Goal: Book appointment/travel/reservation

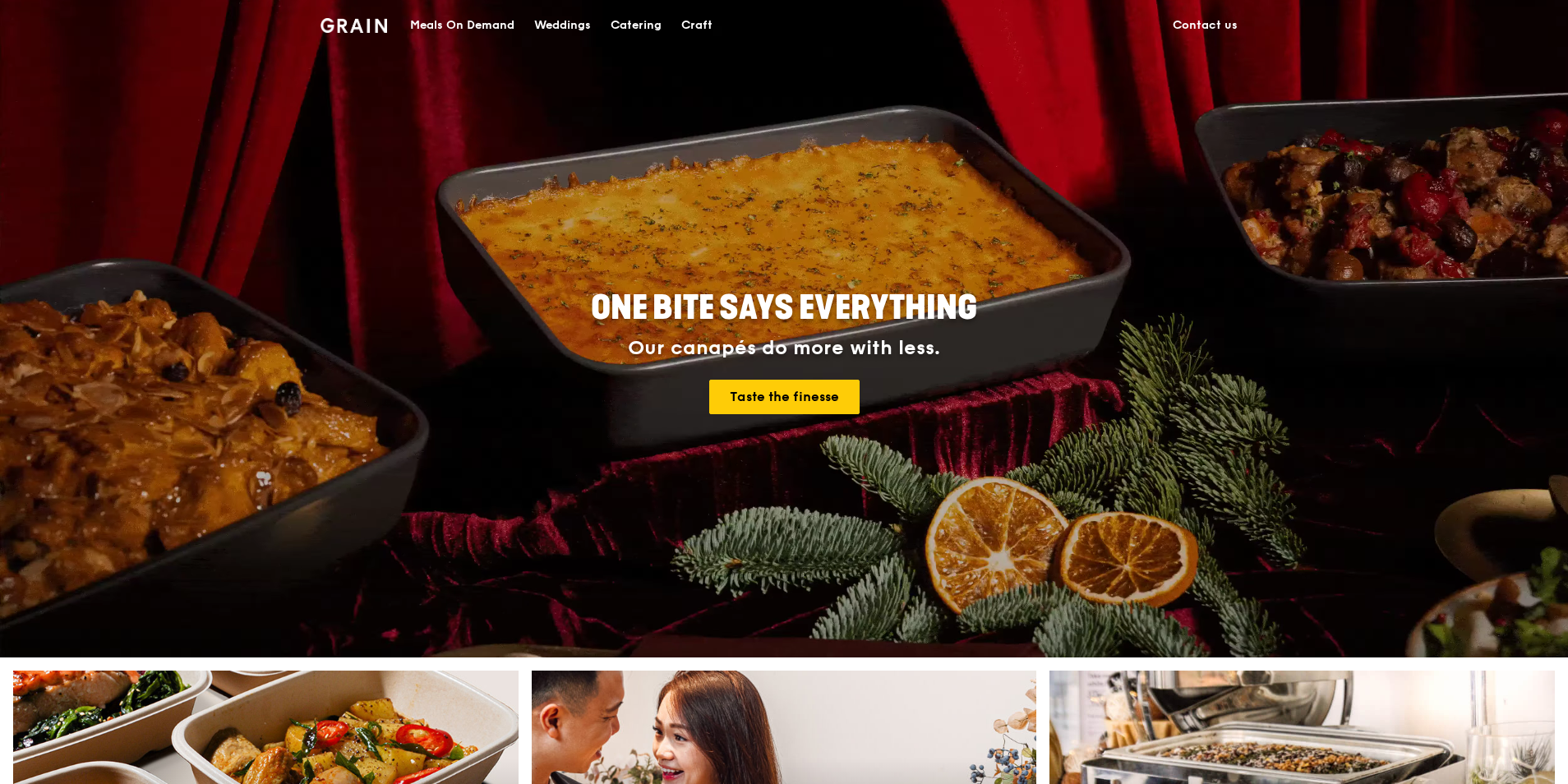
click at [623, 15] on div "Catering" at bounding box center [636, 25] width 51 height 49
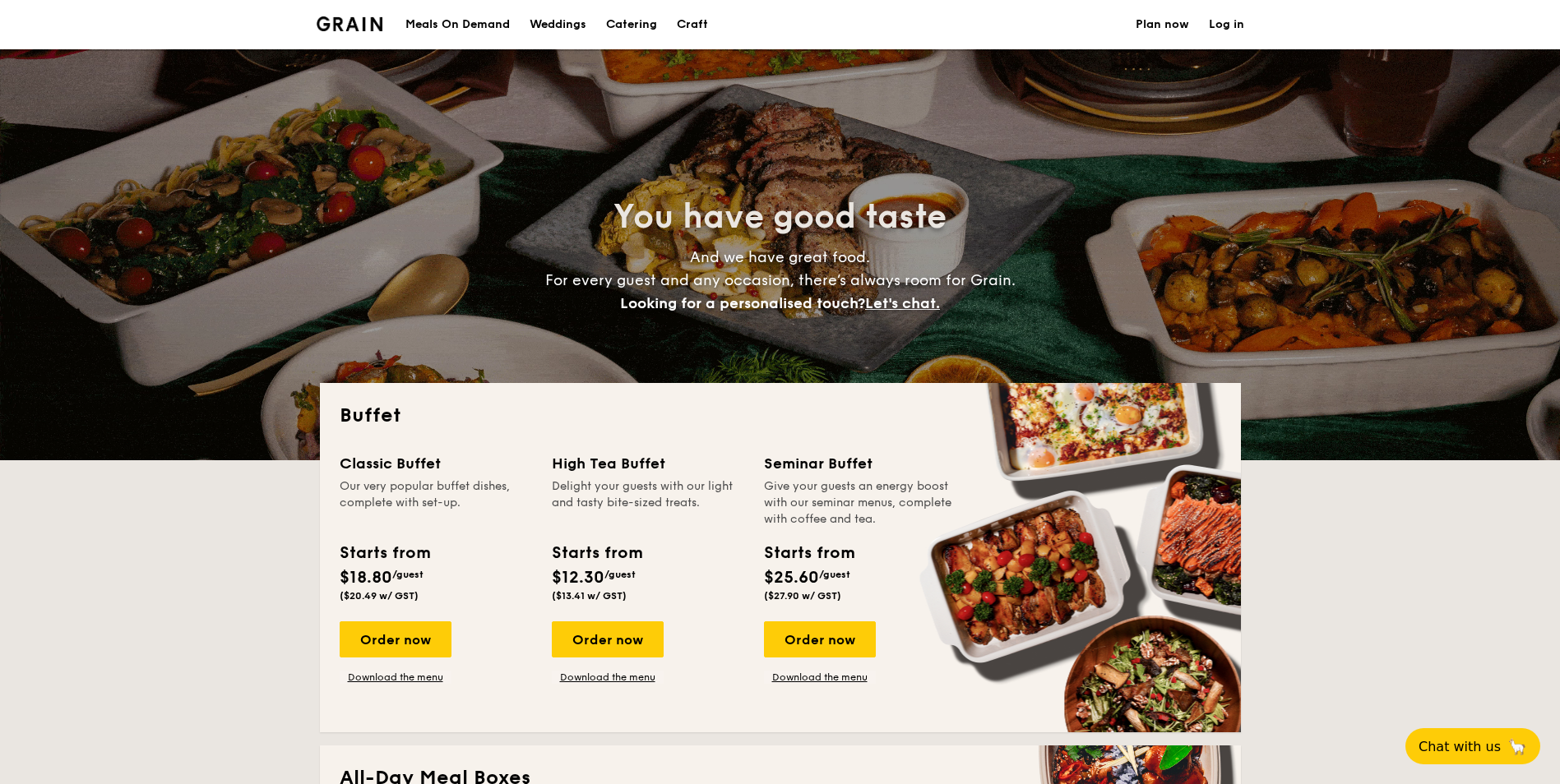
select select
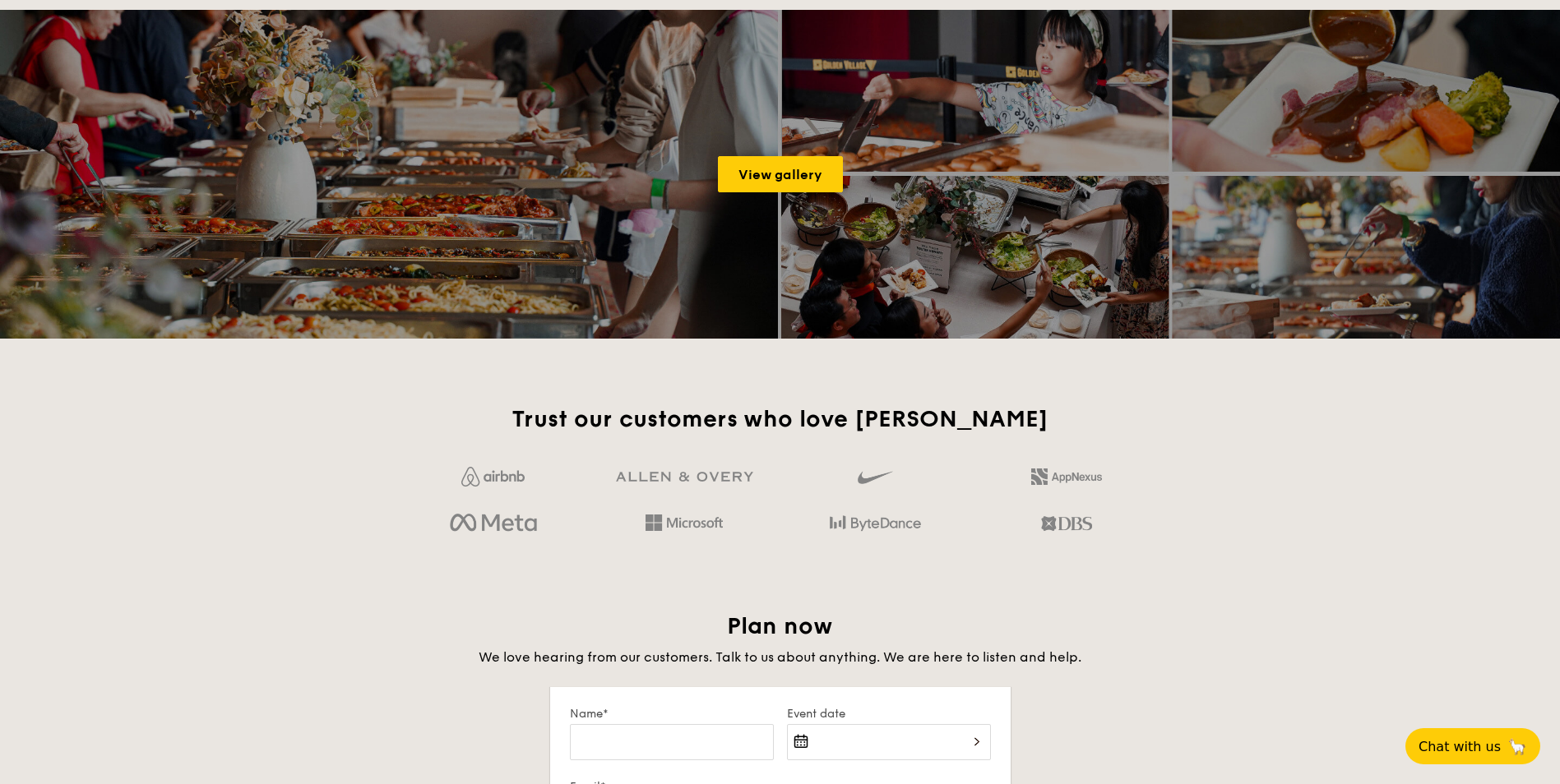
scroll to position [2219, 0]
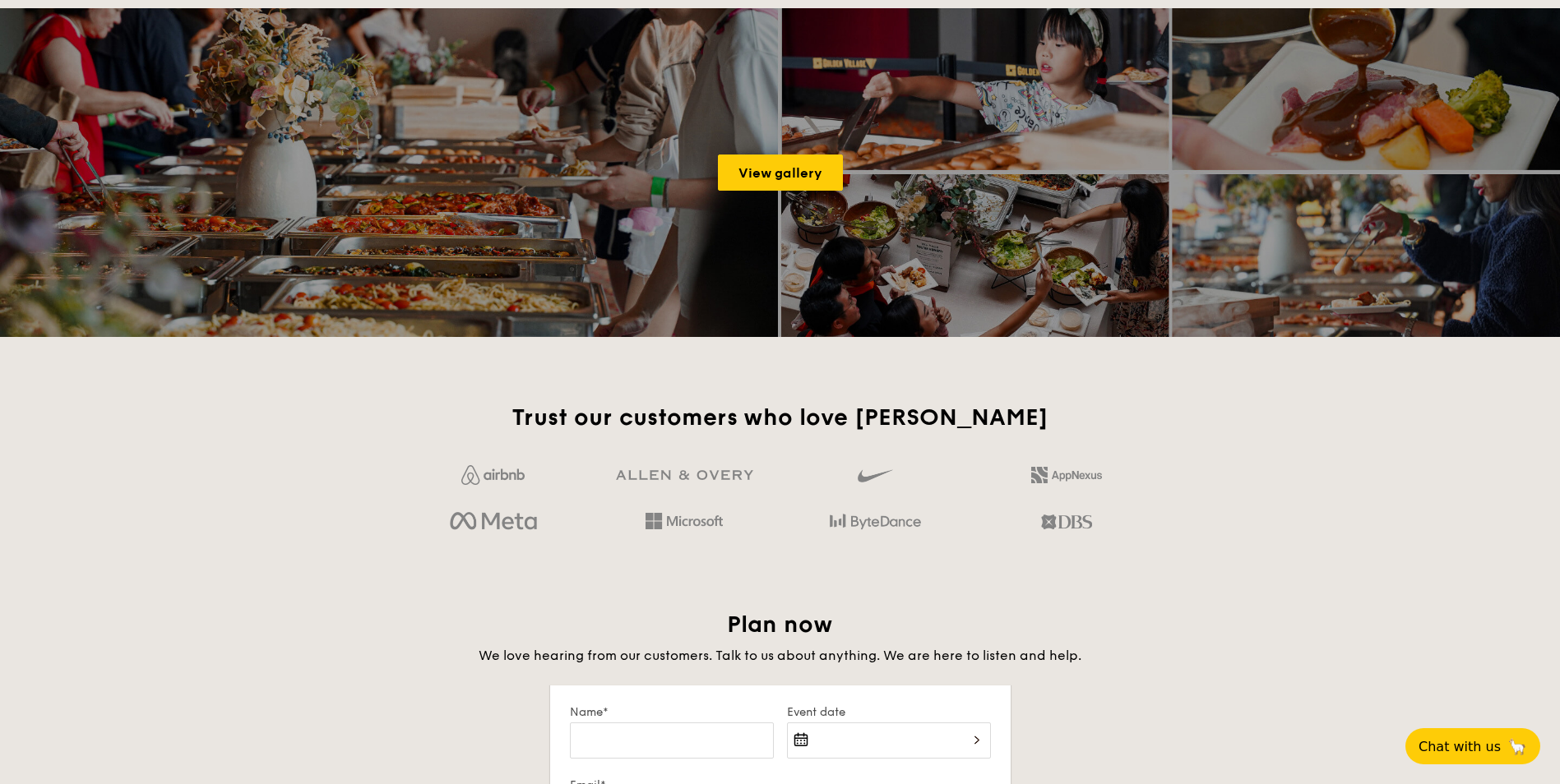
click at [747, 619] on span "Plan now" at bounding box center [780, 624] width 106 height 28
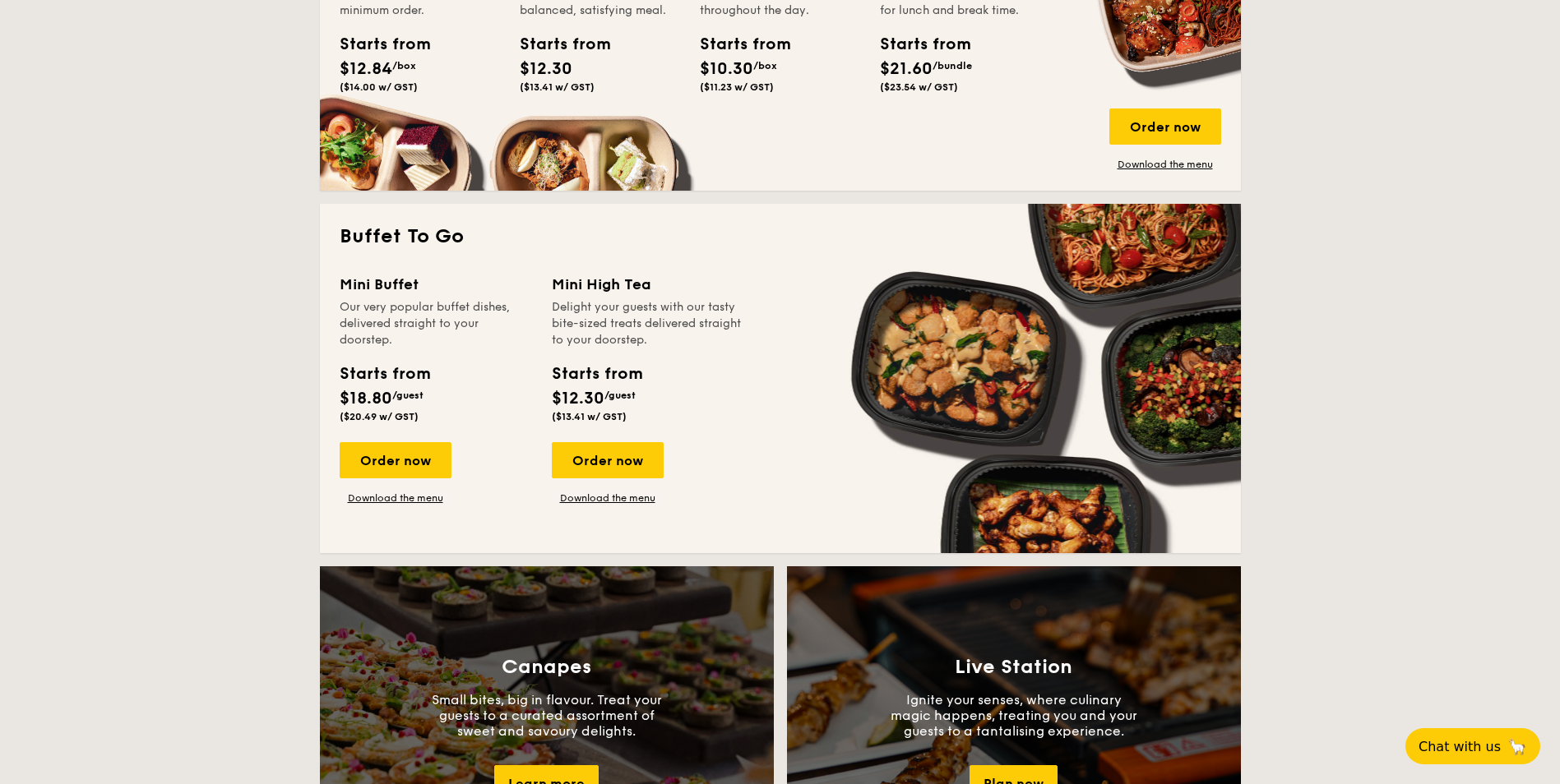
scroll to position [411, 0]
